Goal: Task Accomplishment & Management: Complete application form

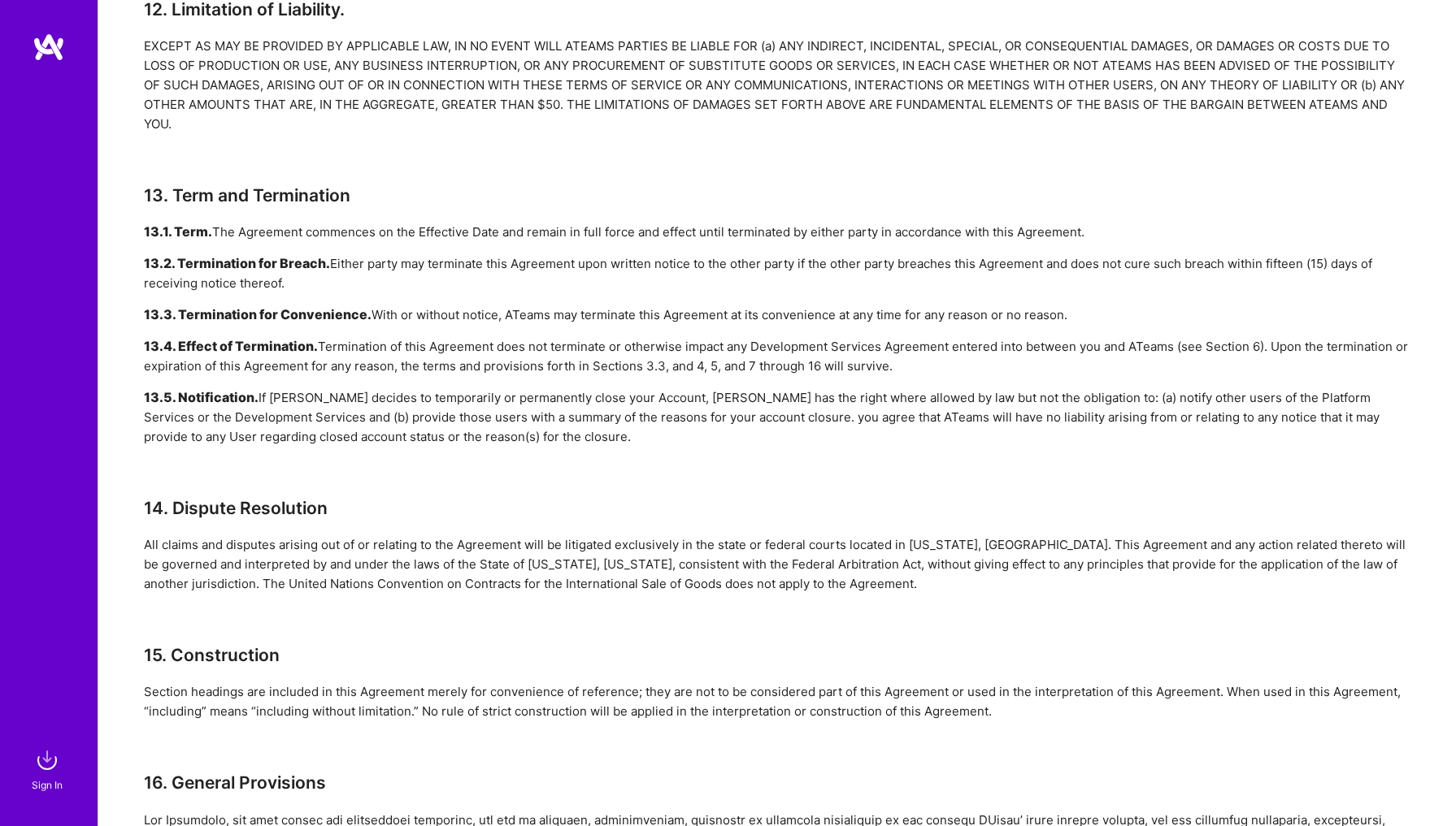
scroll to position [4019, 0]
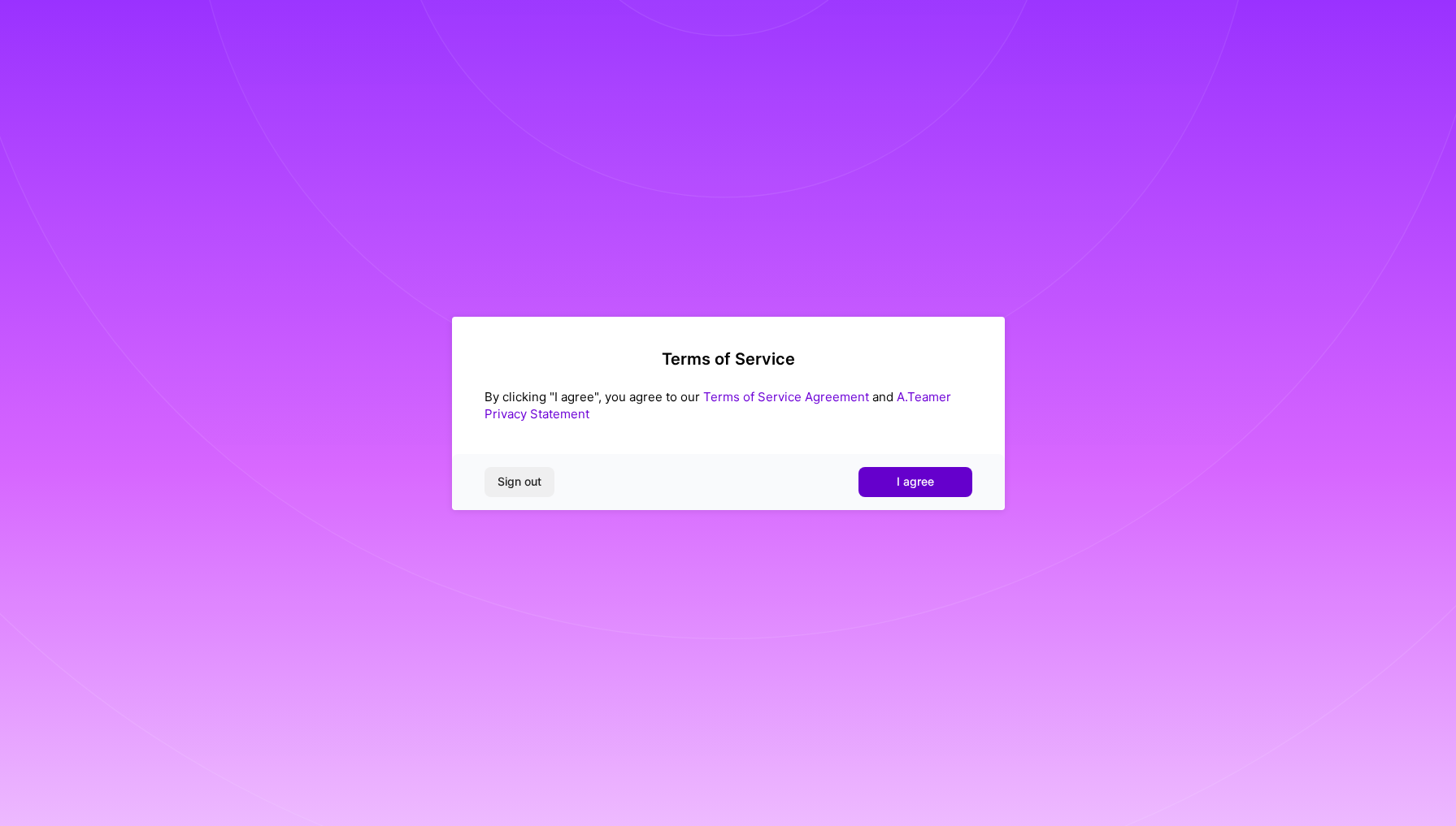
click at [893, 482] on button "I agree" at bounding box center [915, 482] width 114 height 29
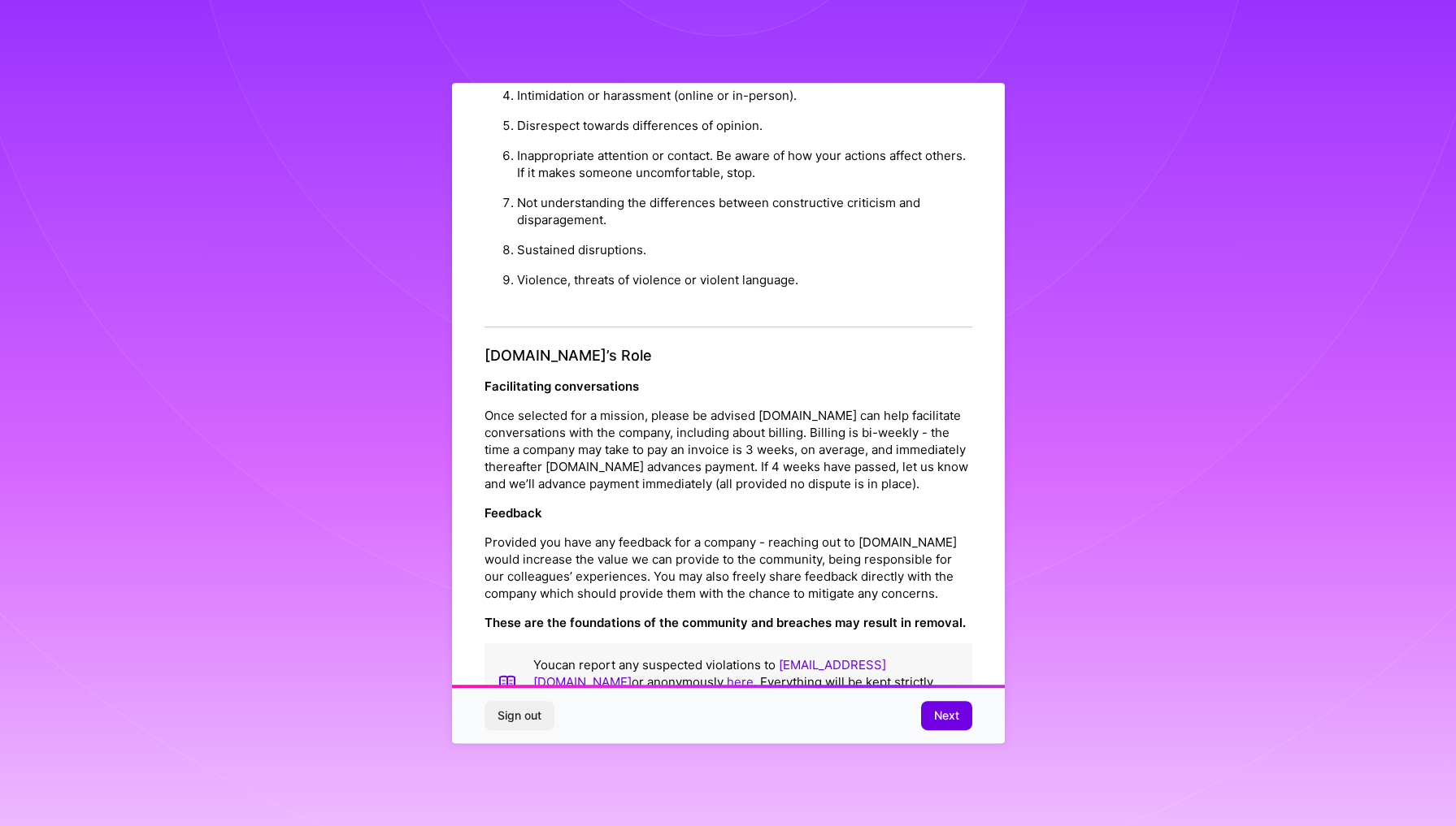
scroll to position [19, 0]
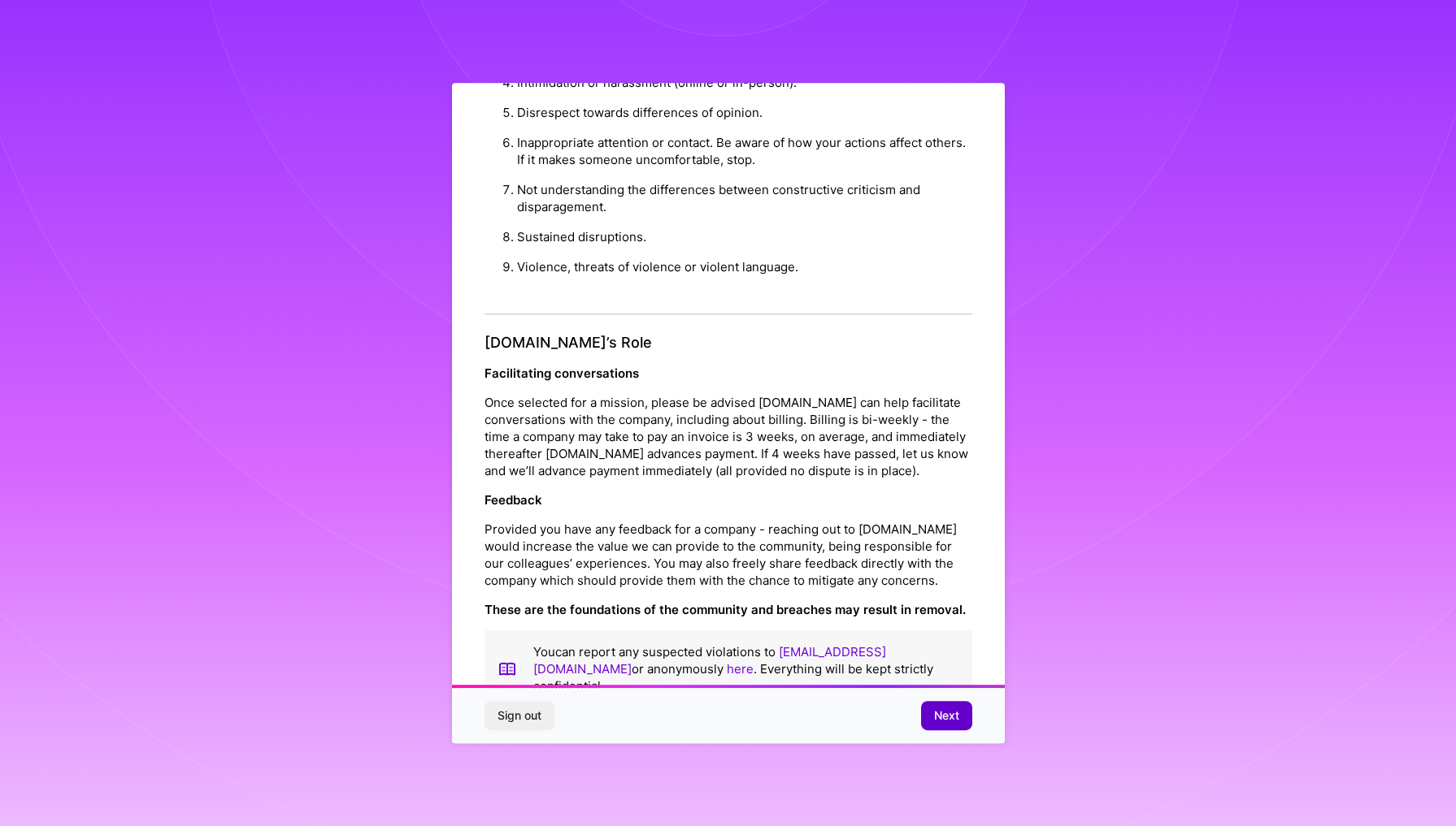
click at [959, 712] on button "Next" at bounding box center [946, 715] width 51 height 29
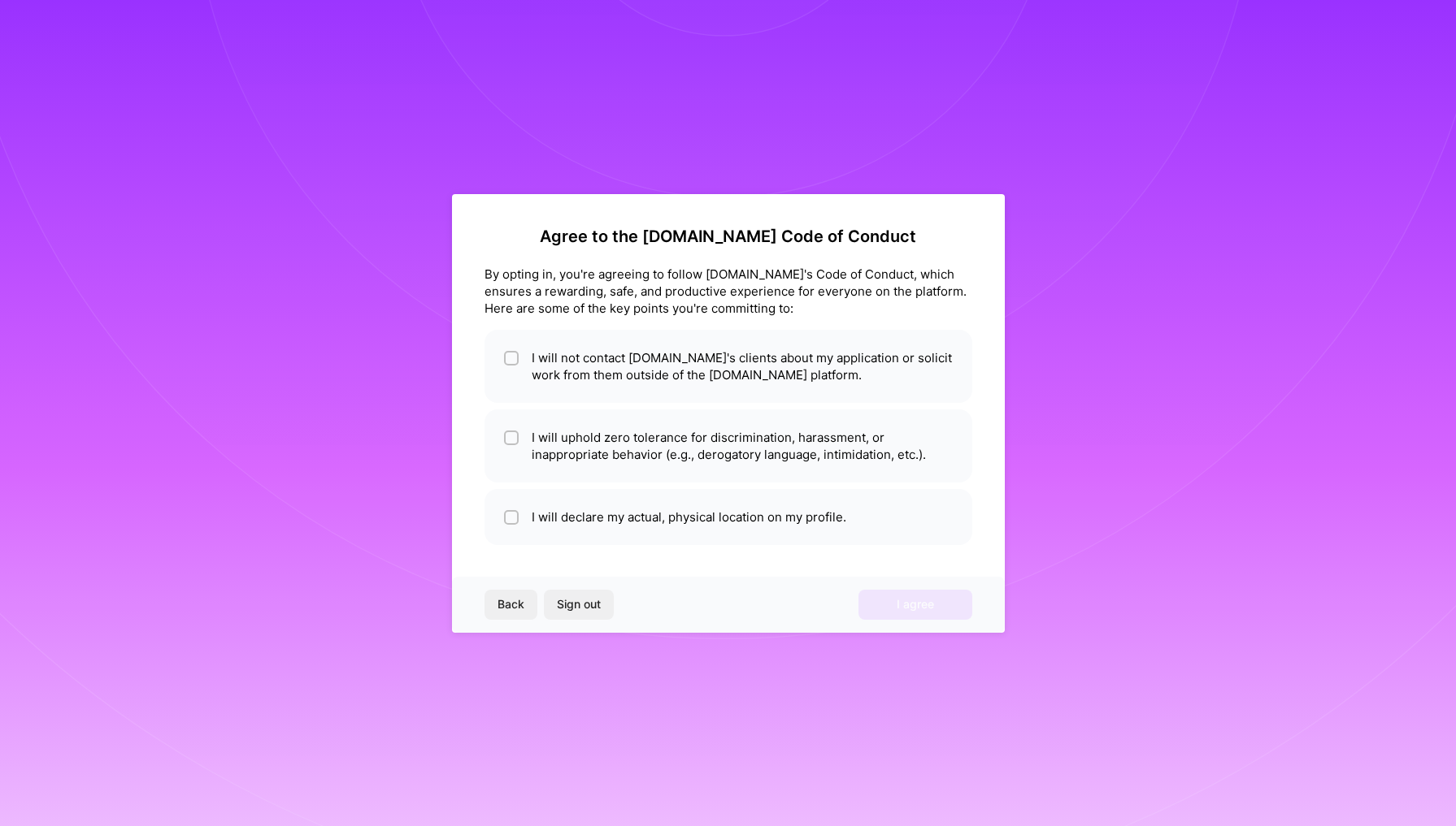
scroll to position [0, 0]
click at [508, 354] on input "checkbox" at bounding box center [513, 359] width 11 height 11
checkbox input "true"
click at [511, 438] on input "checkbox" at bounding box center [513, 439] width 11 height 11
checkbox input "true"
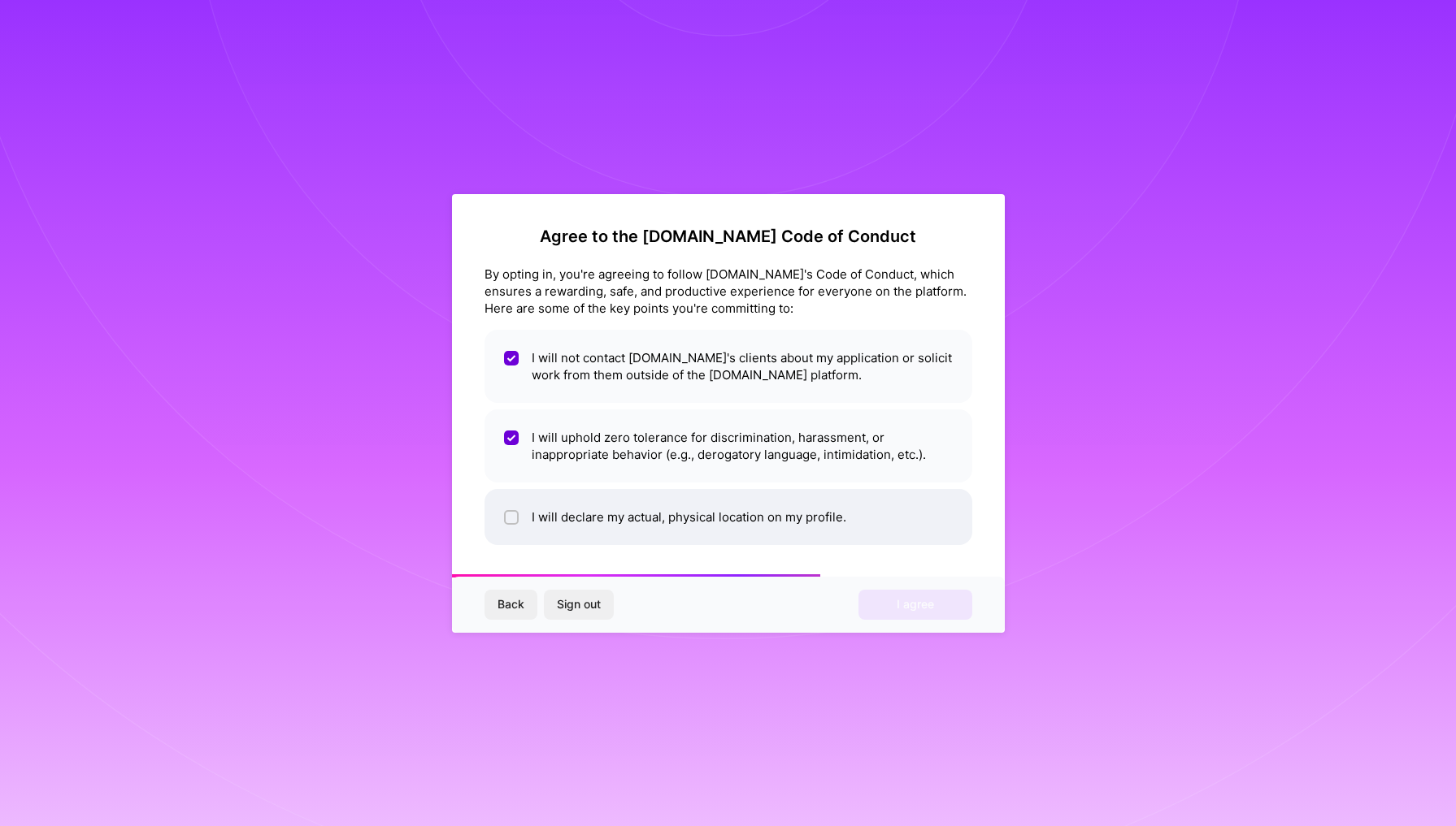
click at [504, 517] on div at bounding box center [512, 518] width 15 height 15
checkbox input "true"
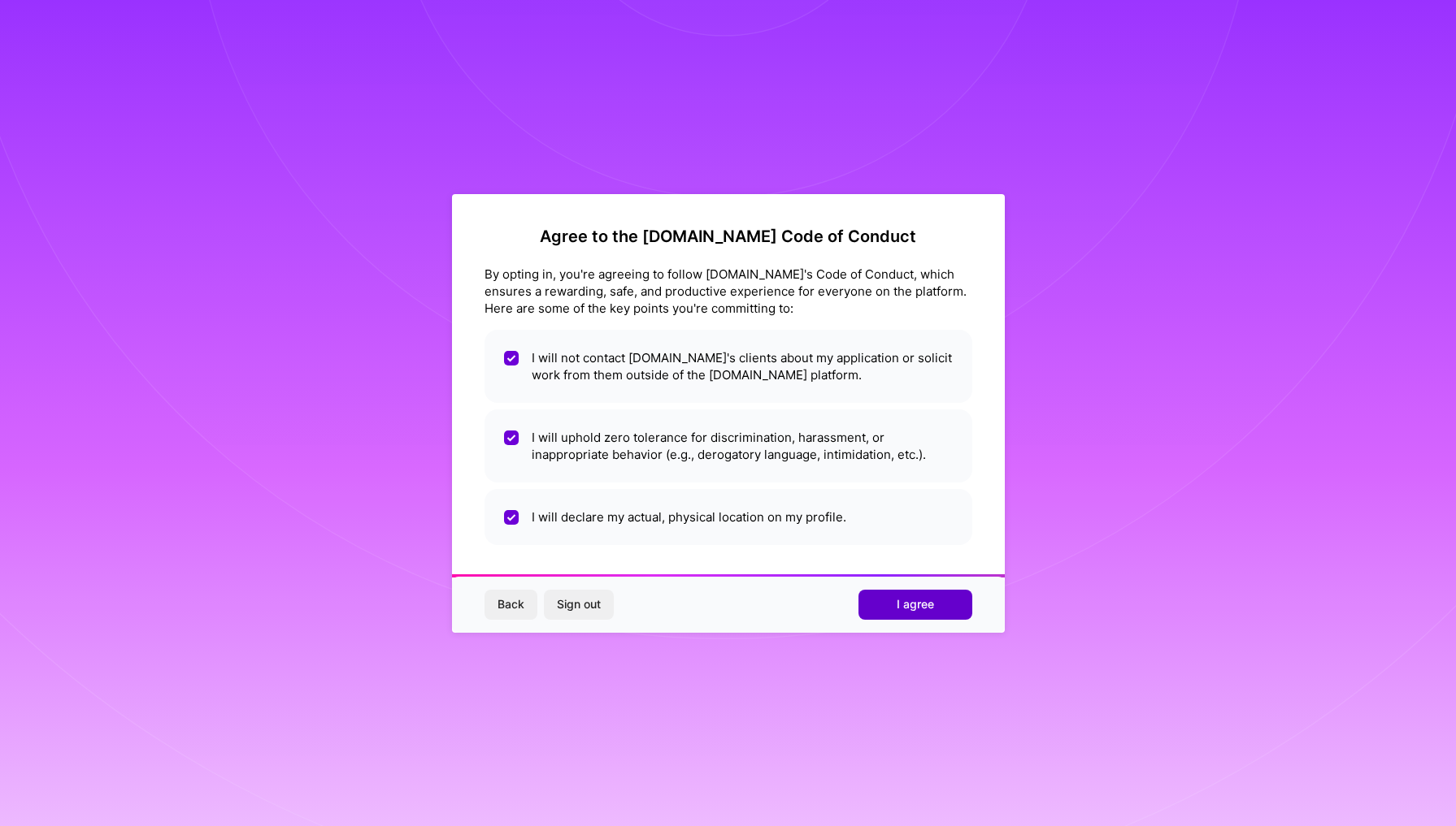
click at [903, 602] on span "I agree" at bounding box center [915, 605] width 37 height 16
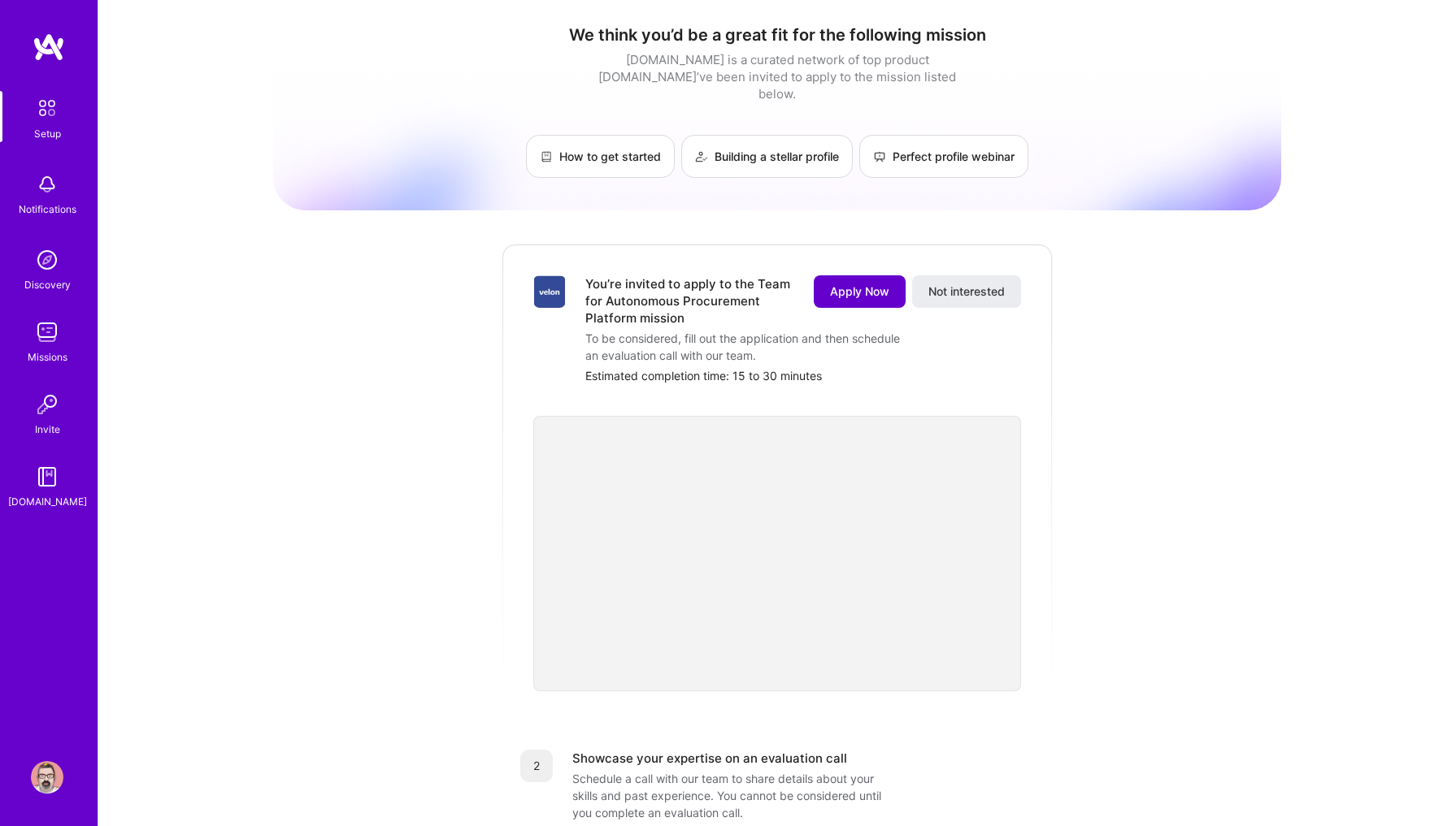
click at [848, 284] on span "Apply Now" at bounding box center [859, 292] width 59 height 16
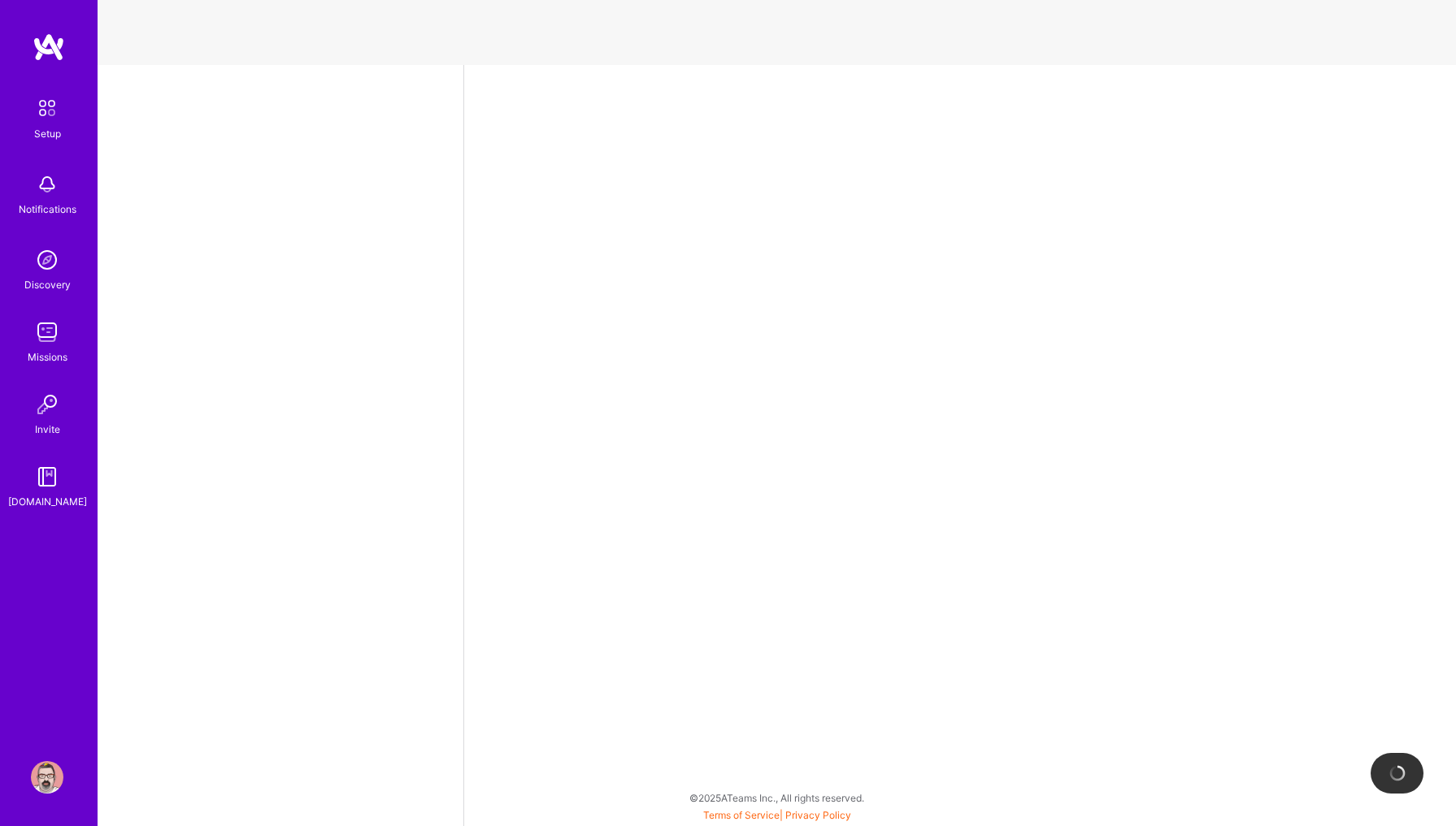
select select "US"
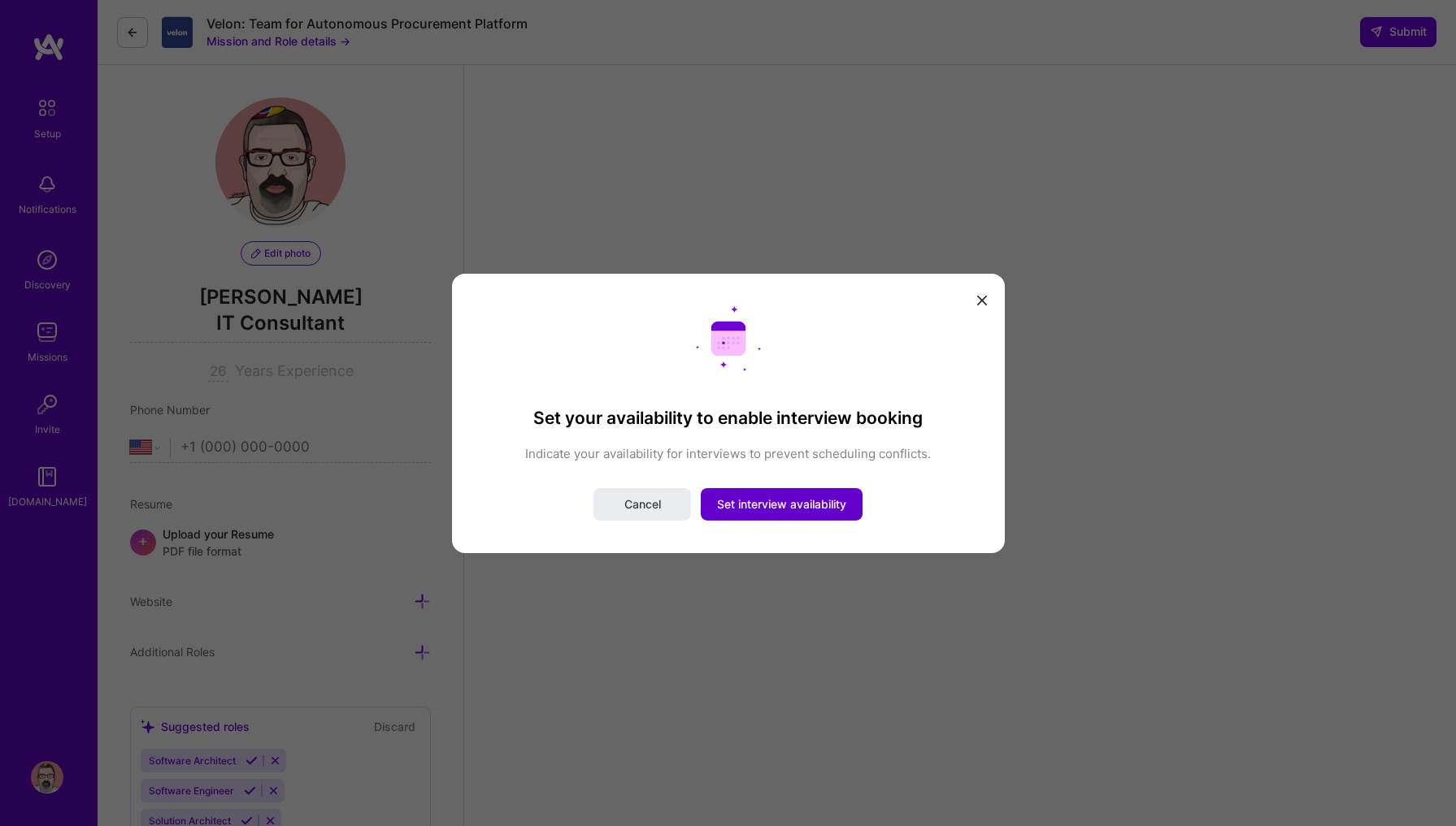
click at [797, 500] on span "Set interview availability" at bounding box center [781, 505] width 129 height 16
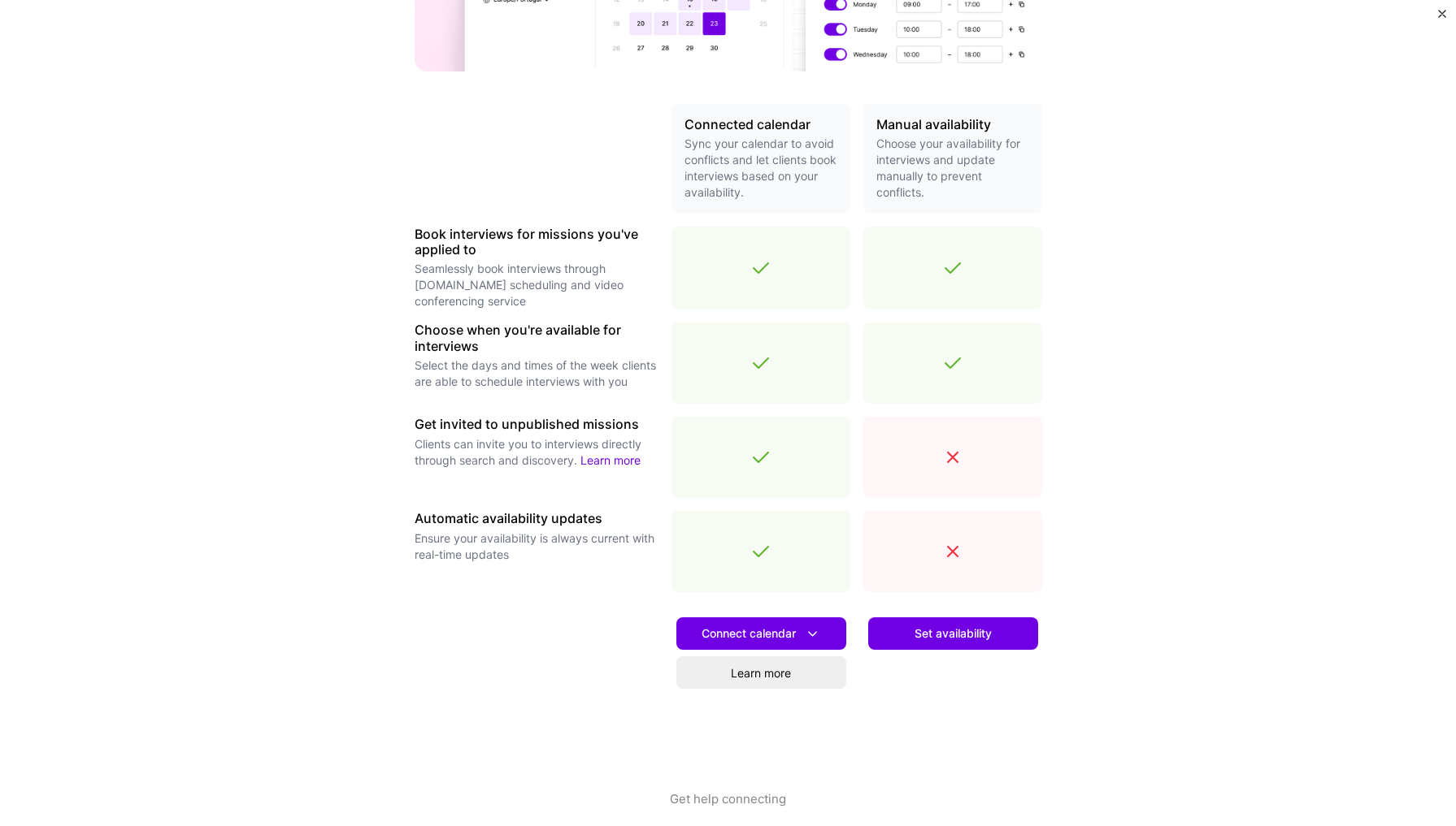
scroll to position [292, 0]
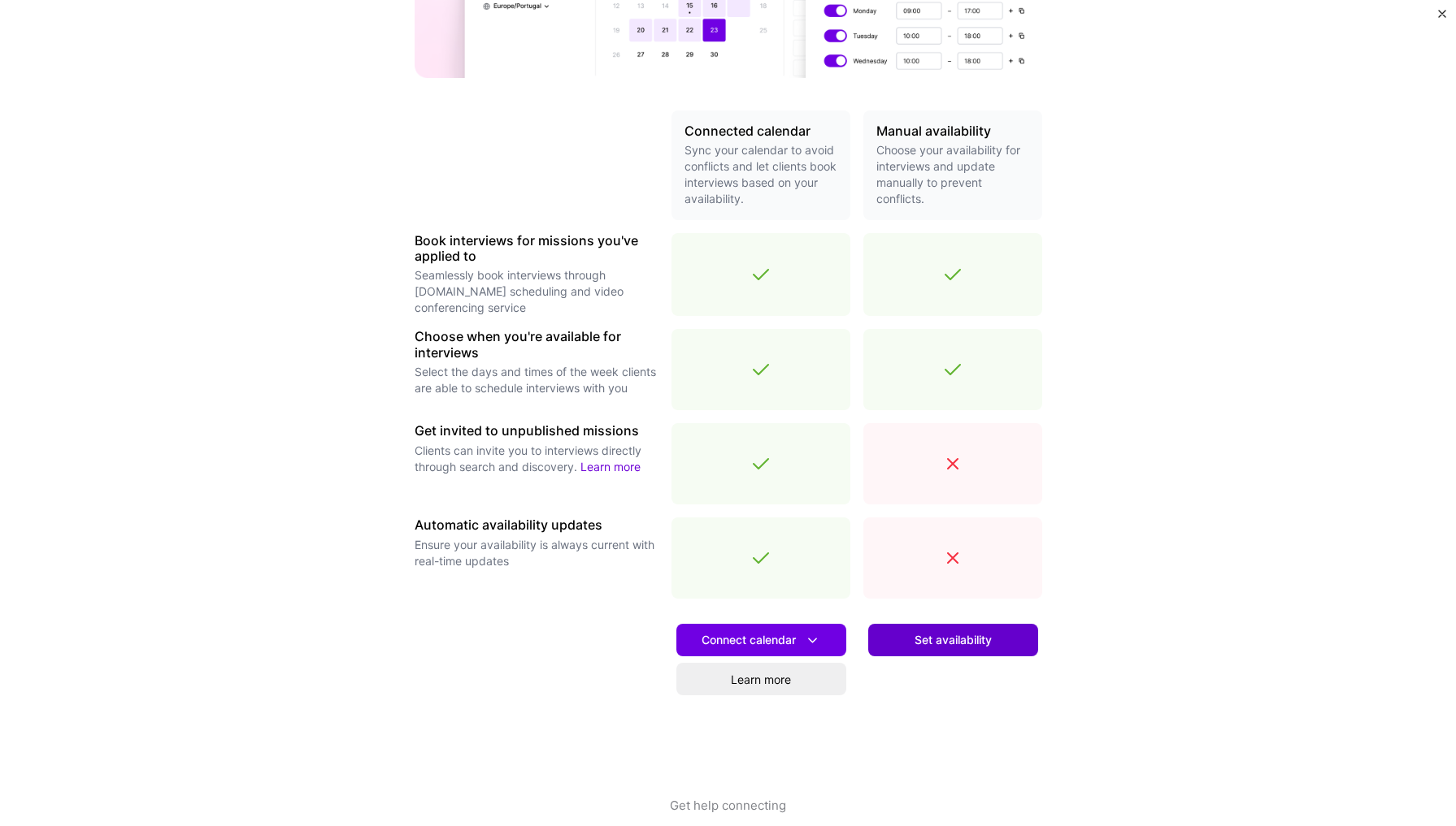
click at [989, 639] on span "Set availability" at bounding box center [953, 641] width 77 height 16
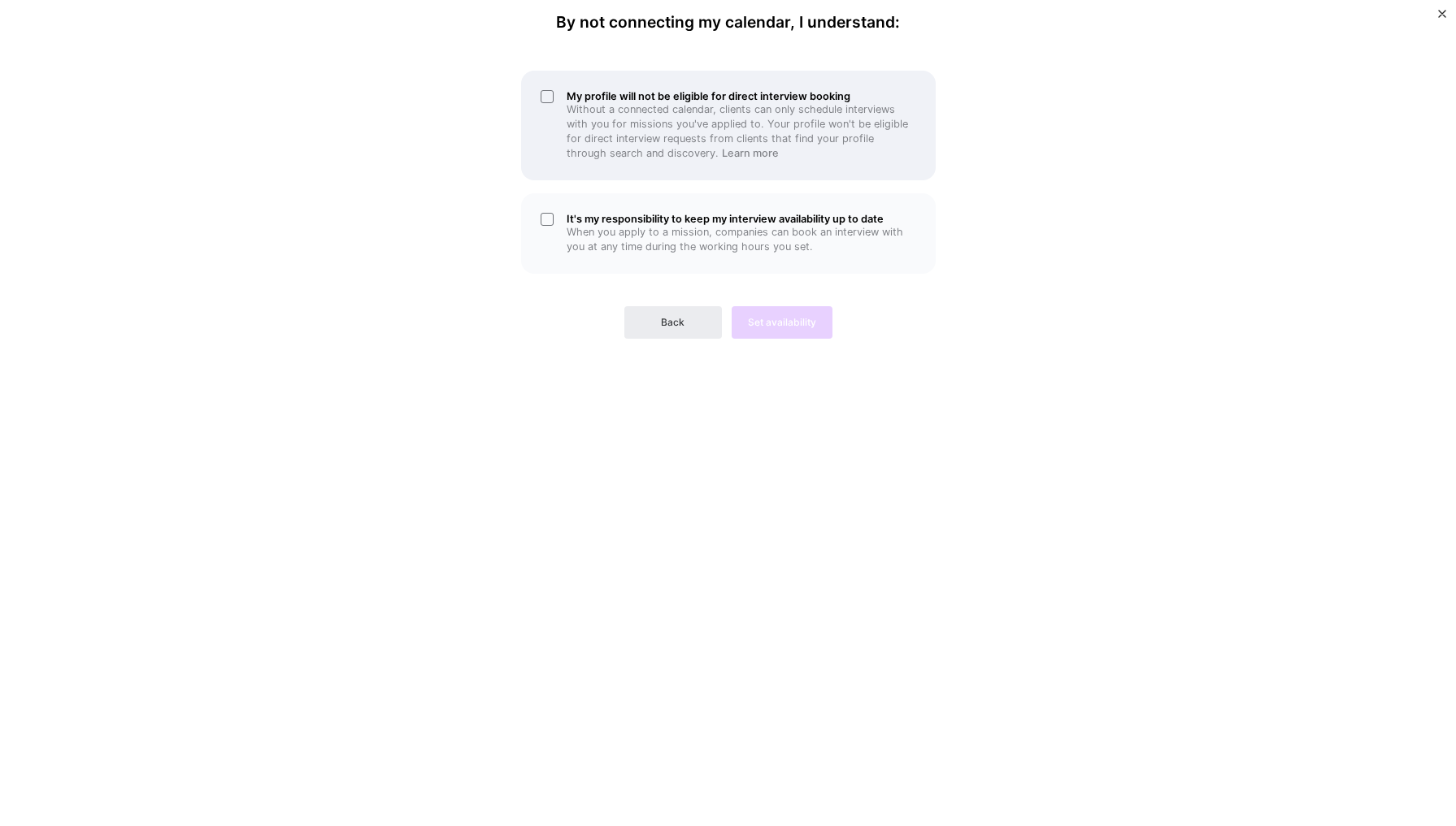
click at [543, 92] on div "My profile will not be eligible for direct interview booking Without a connecte…" at bounding box center [729, 125] width 415 height 110
click at [543, 218] on div "It's my responsibility to keep my interview availability up to date When you ap…" at bounding box center [729, 233] width 415 height 80
click at [782, 324] on span "Set availability" at bounding box center [782, 323] width 68 height 15
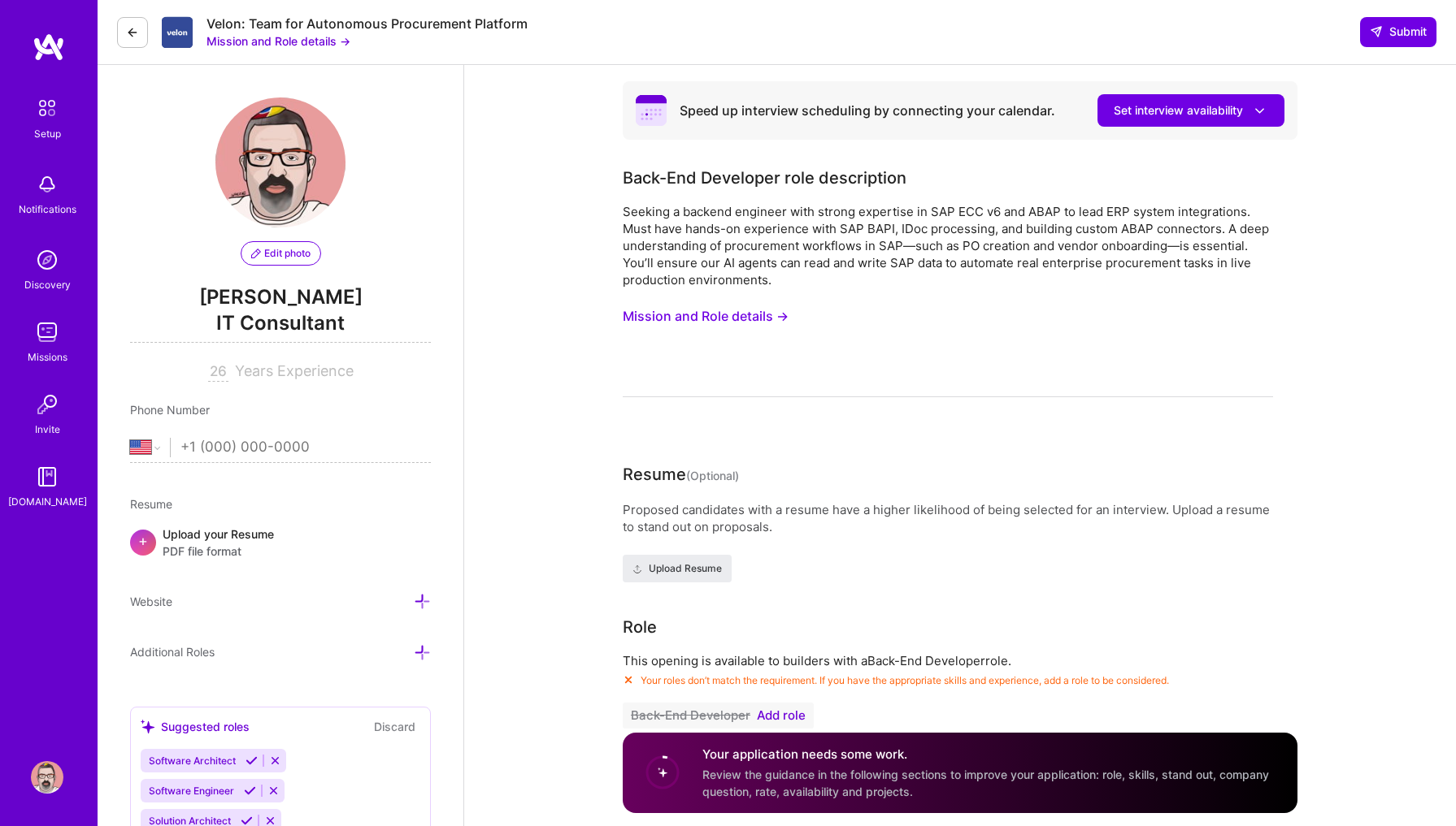
click at [716, 319] on button "Mission and Role details →" at bounding box center [706, 316] width 166 height 30
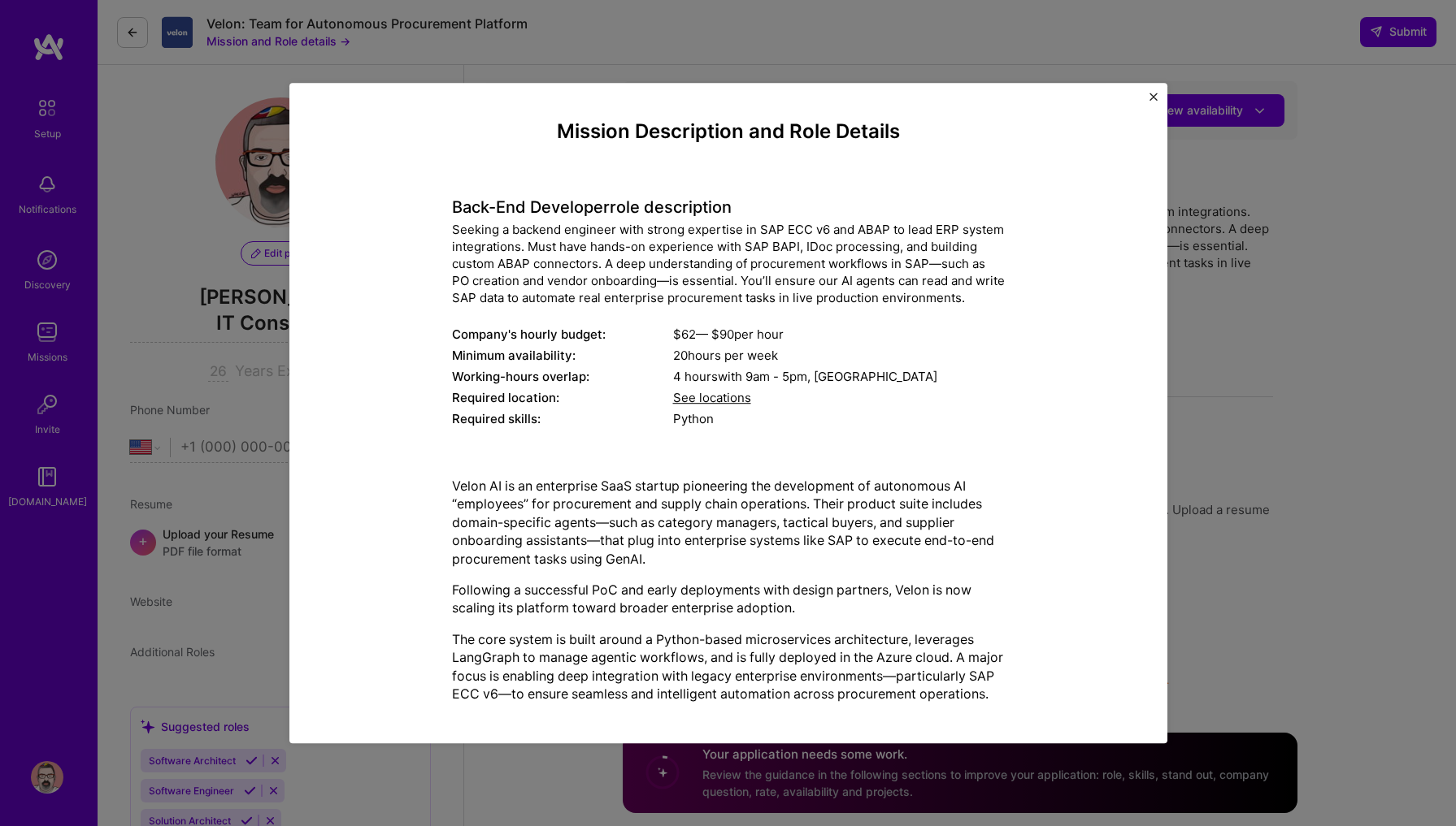
click at [706, 398] on span "See locations" at bounding box center [712, 398] width 78 height 15
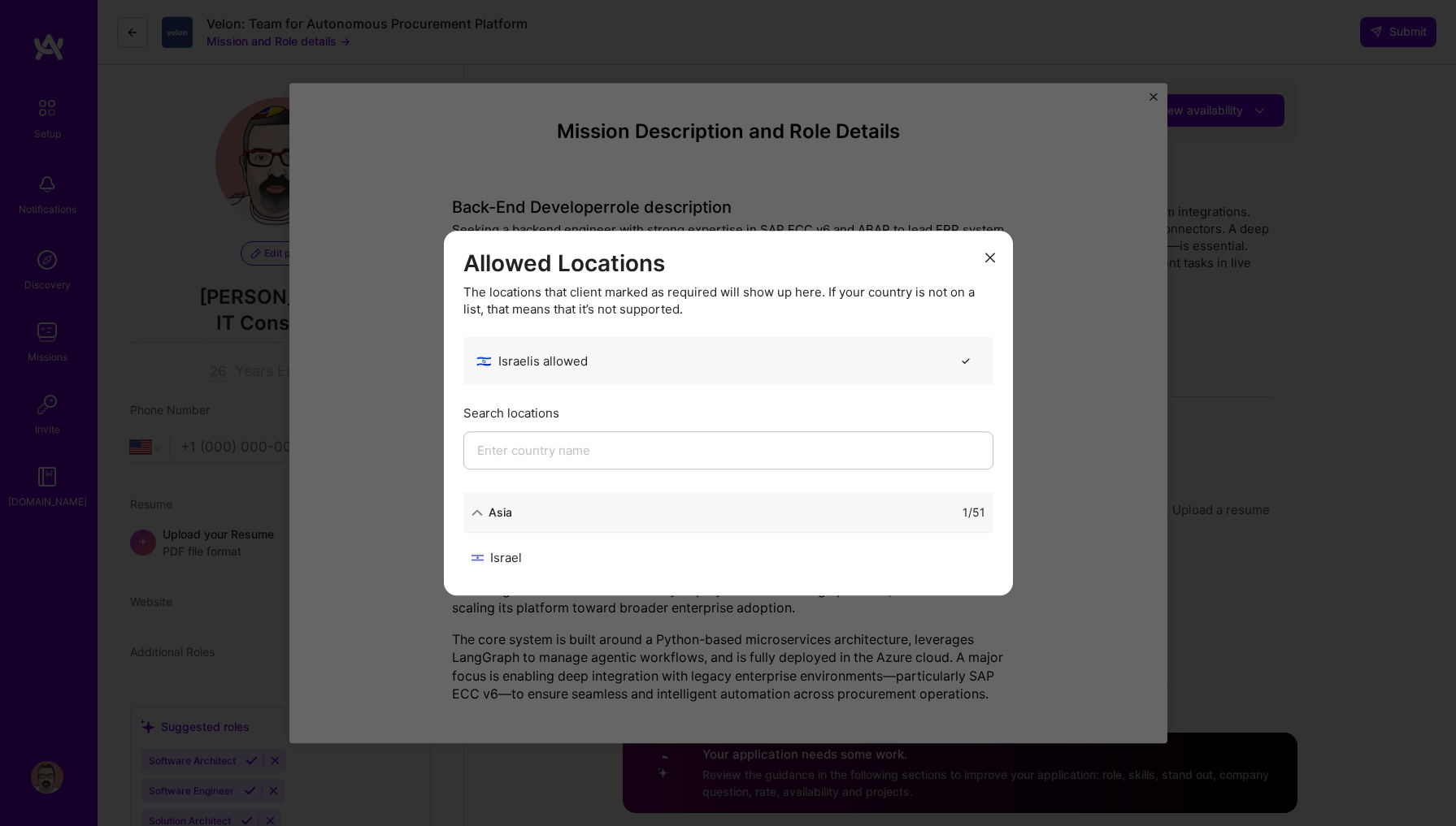
click at [992, 256] on icon "modal" at bounding box center [990, 258] width 10 height 10
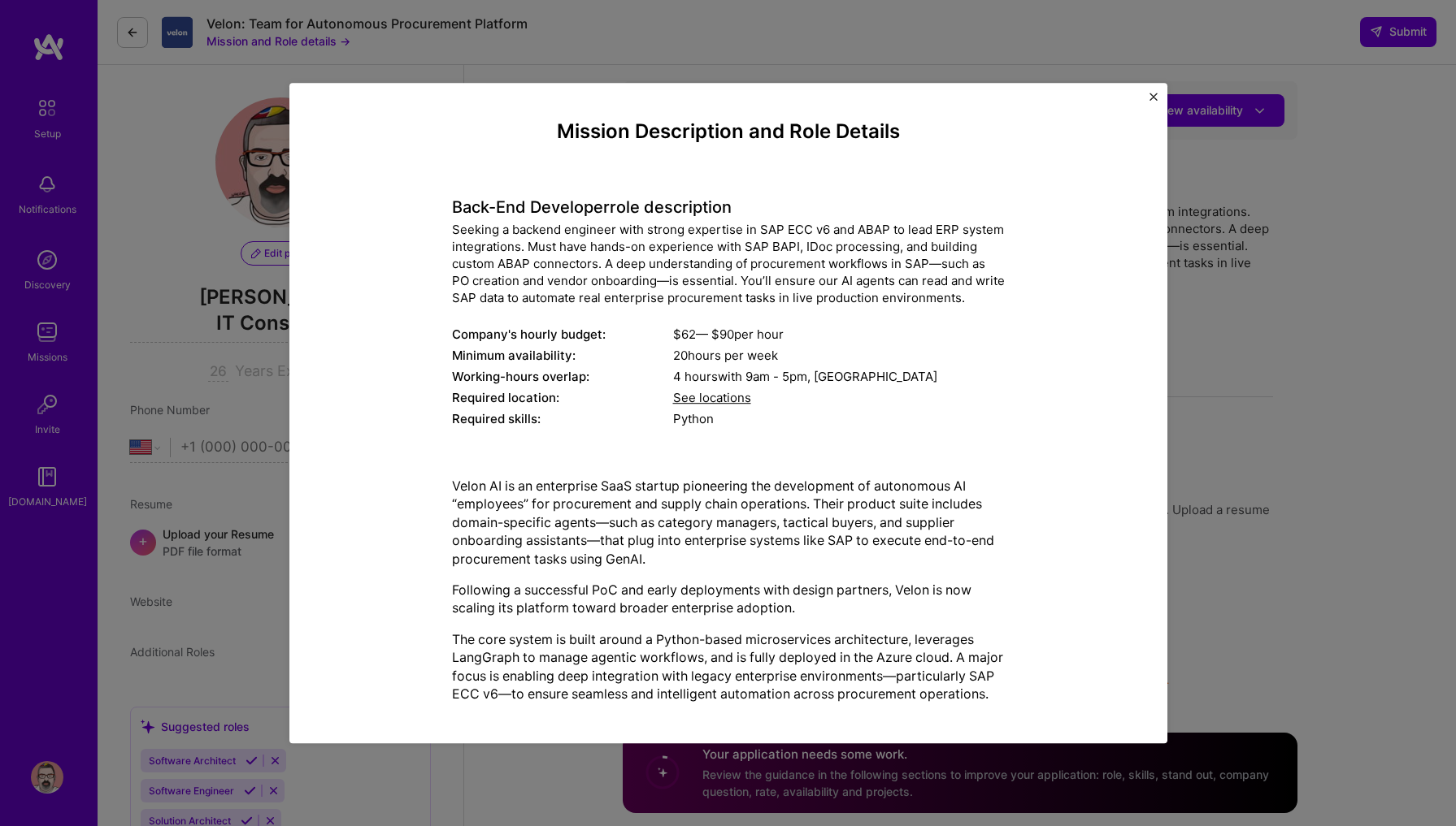
click at [1153, 98] on img "Close" at bounding box center [1153, 97] width 8 height 8
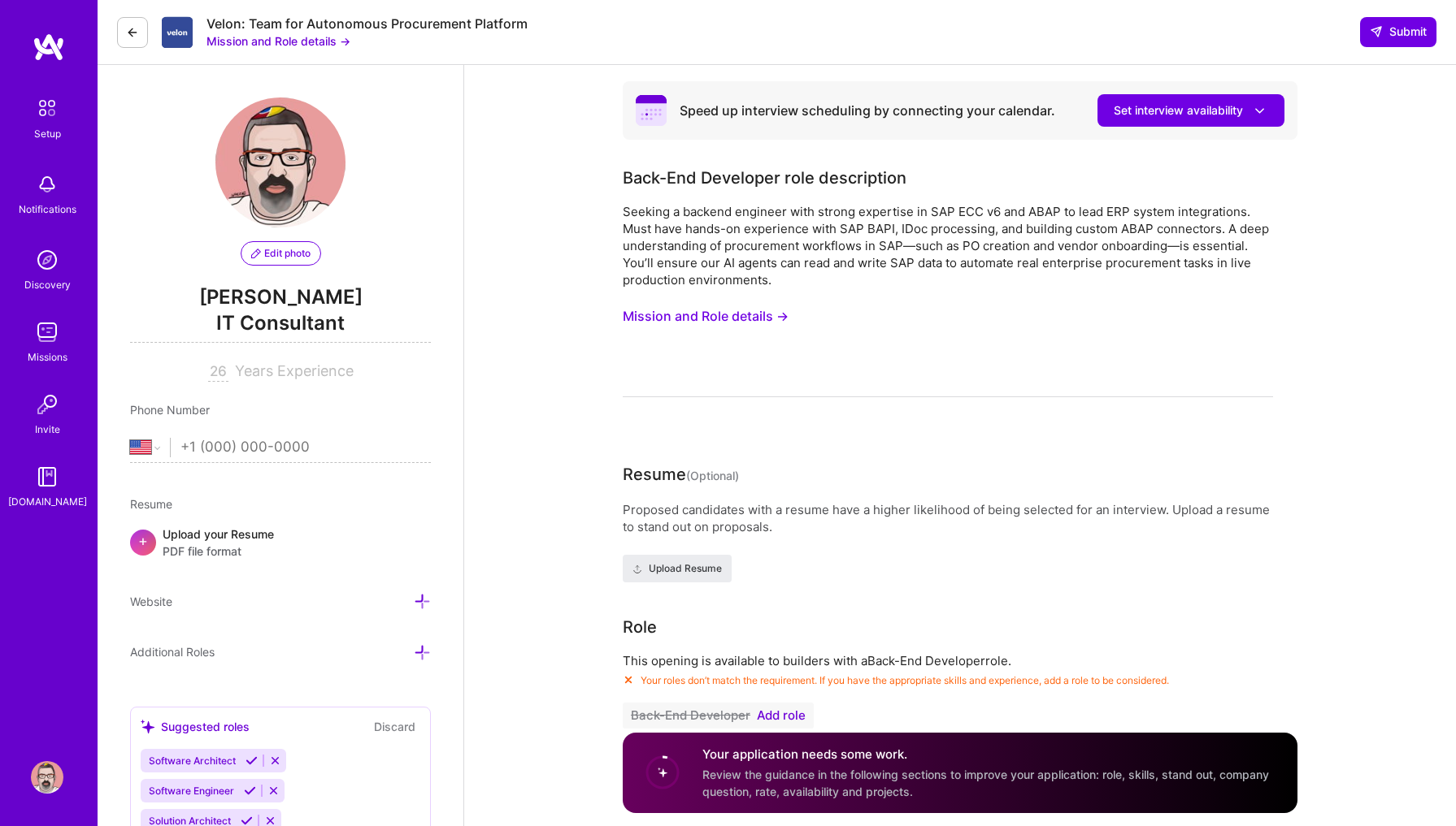
click at [261, 441] on input "tel" at bounding box center [306, 448] width 251 height 47
type input "[PHONE_NUMBER]"
select select "IL"
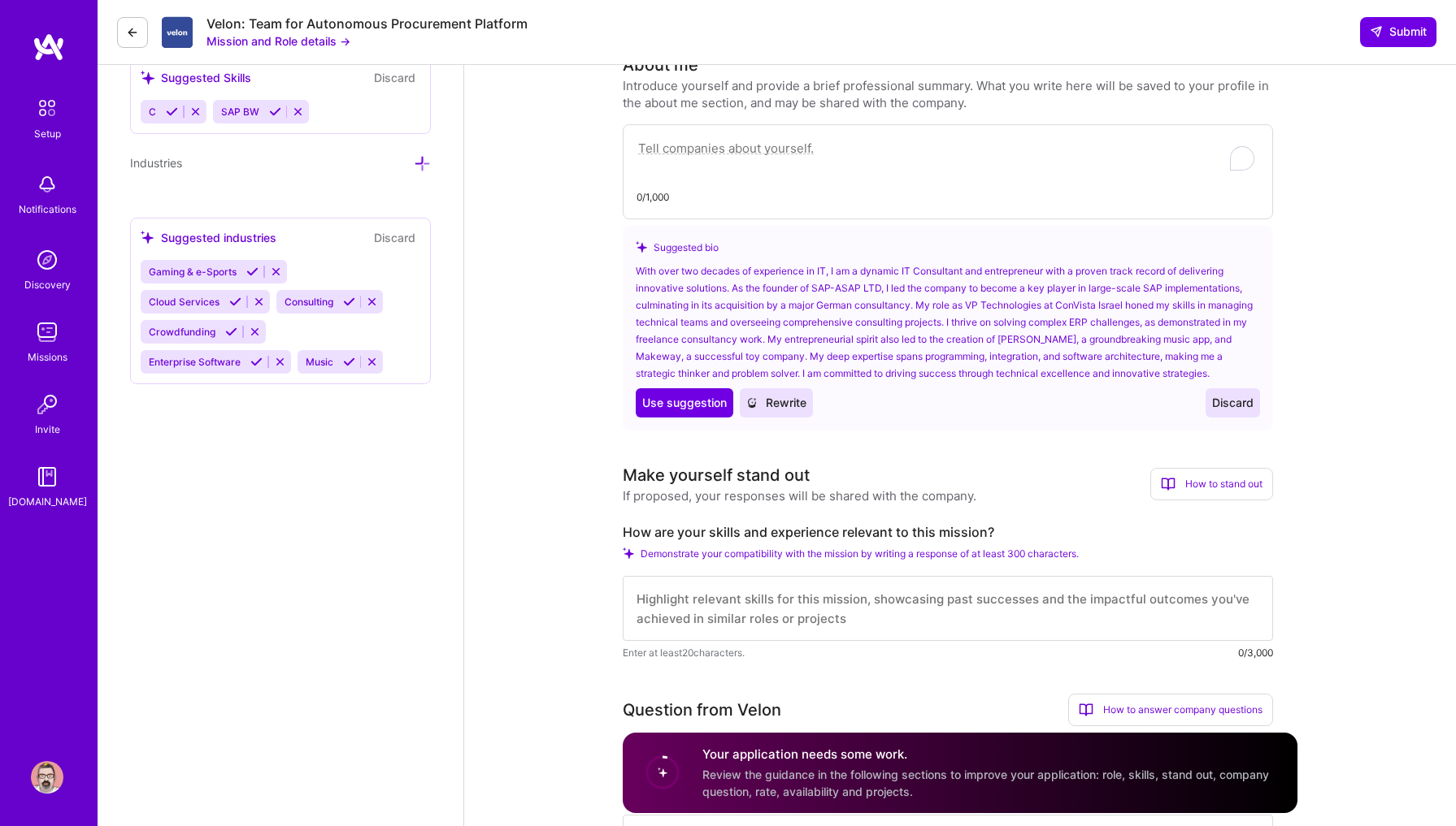
scroll to position [676, 0]
